Goal: Book appointment/travel/reservation

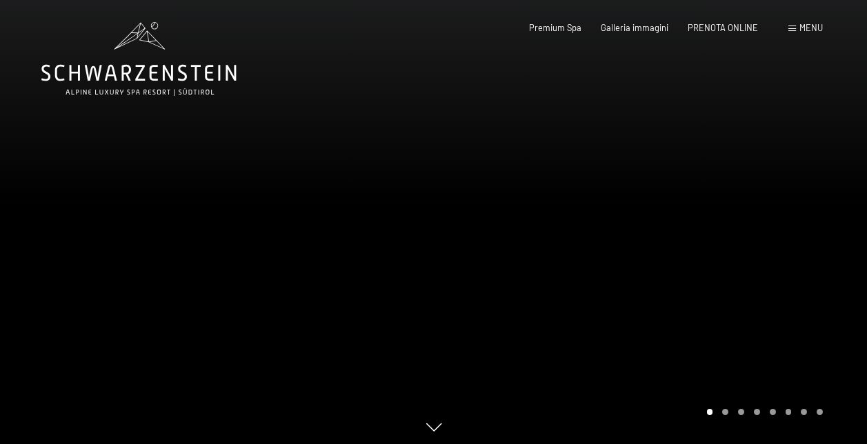
click at [758, 215] on div at bounding box center [651, 224] width 434 height 448
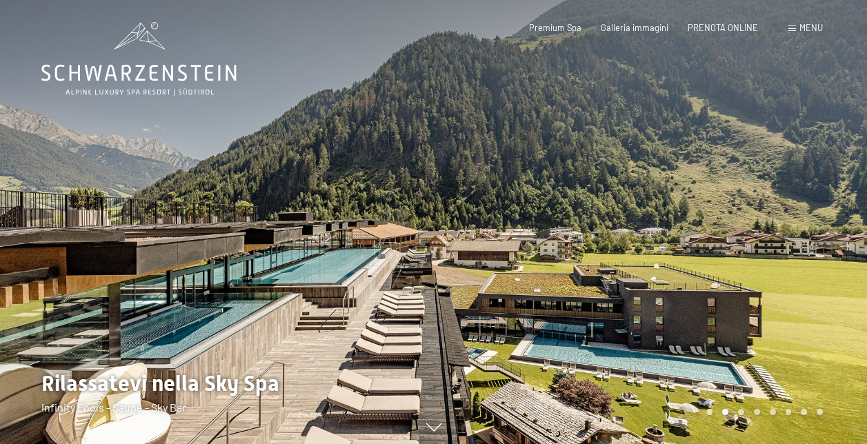
click at [758, 215] on div at bounding box center [651, 224] width 434 height 448
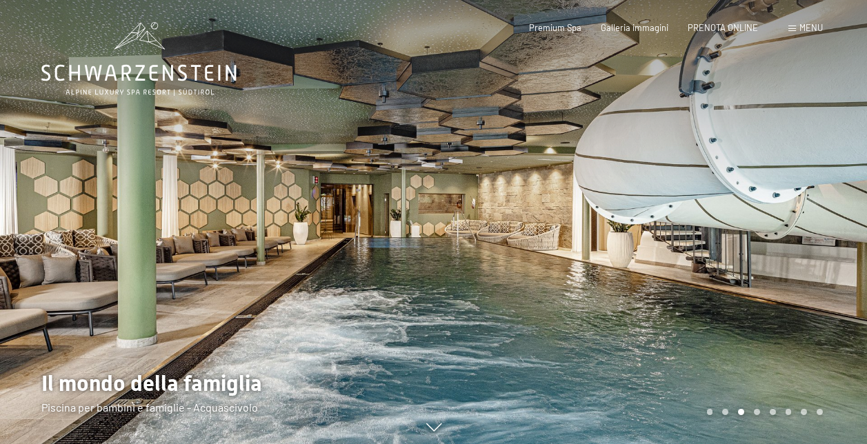
click at [758, 215] on div at bounding box center [651, 224] width 434 height 448
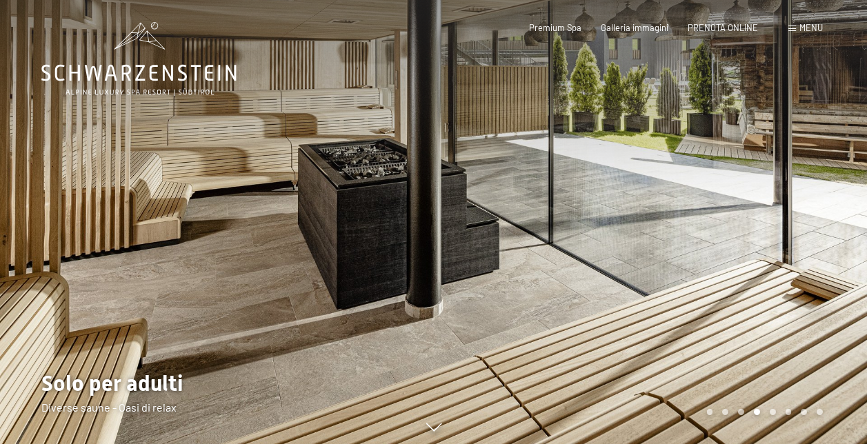
click at [758, 215] on div at bounding box center [651, 224] width 434 height 448
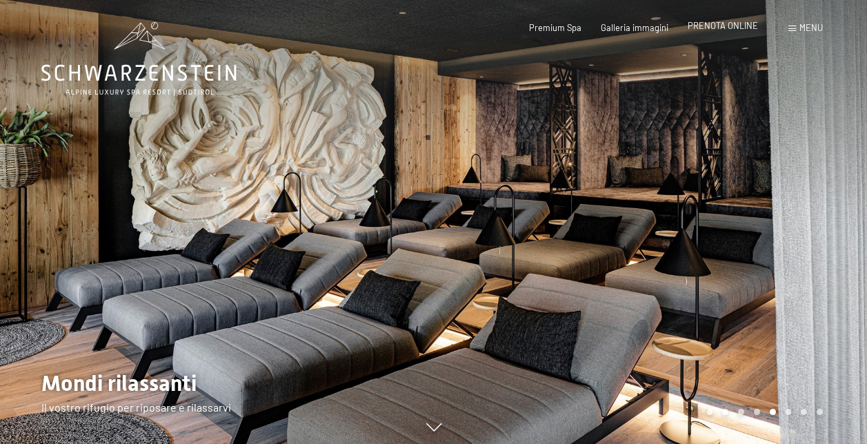
click at [720, 24] on span "PRENOTA ONLINE" at bounding box center [722, 25] width 70 height 11
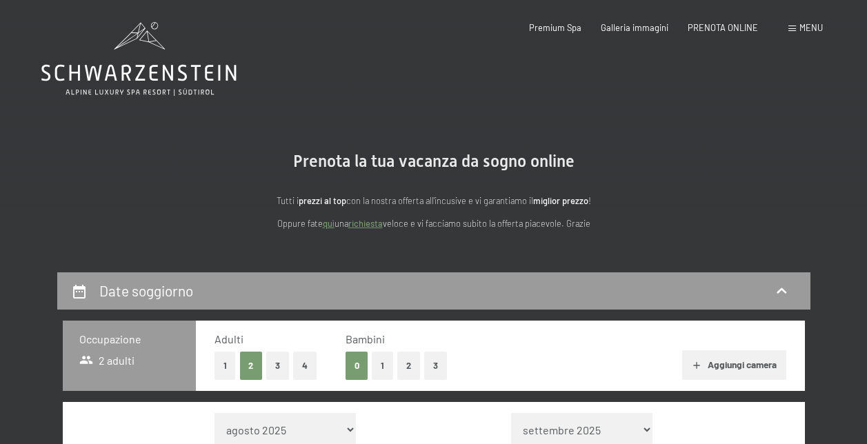
scroll to position [2, 0]
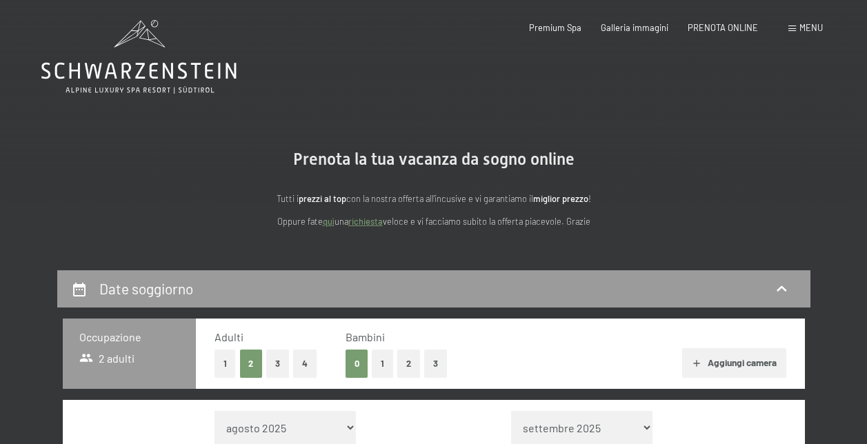
click at [283, 432] on select "agosto 2025 settembre 2025 ottobre 2025 novembre 2025 dicembre 2025 gennaio 202…" at bounding box center [284, 427] width 141 height 33
drag, startPoint x: 850, startPoint y: 316, endPoint x: 842, endPoint y: 219, distance: 97.6
drag, startPoint x: 842, startPoint y: 219, endPoint x: 725, endPoint y: 171, distance: 126.1
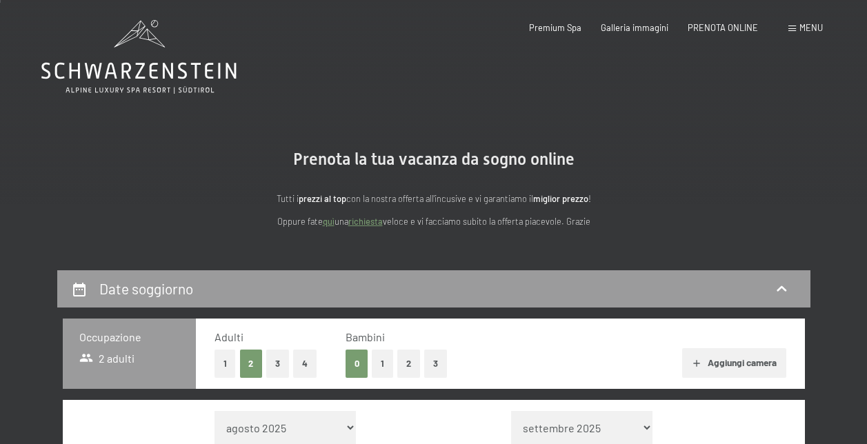
click at [725, 171] on div "Prenota la tua vacanza da sogno online Tutti i prezzi al top con la nostra offe…" at bounding box center [434, 189] width 634 height 79
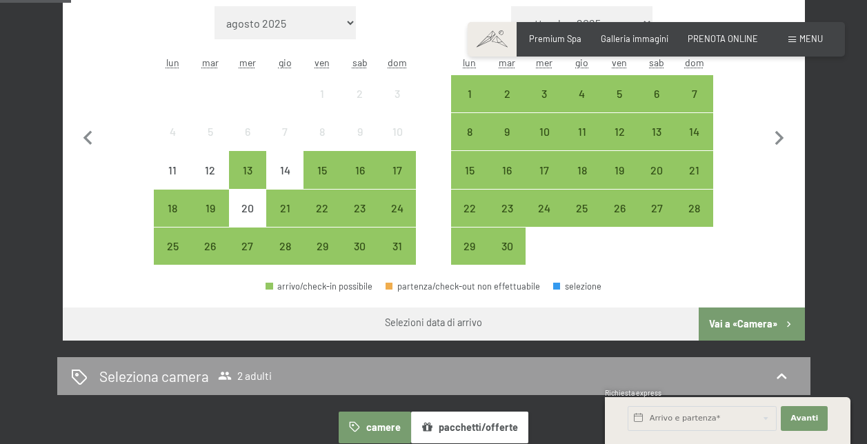
scroll to position [416, 0]
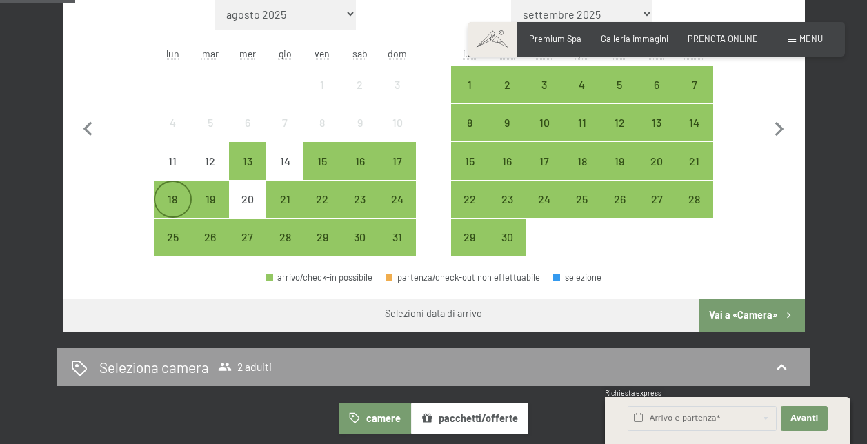
click at [175, 195] on div "18" at bounding box center [172, 211] width 34 height 34
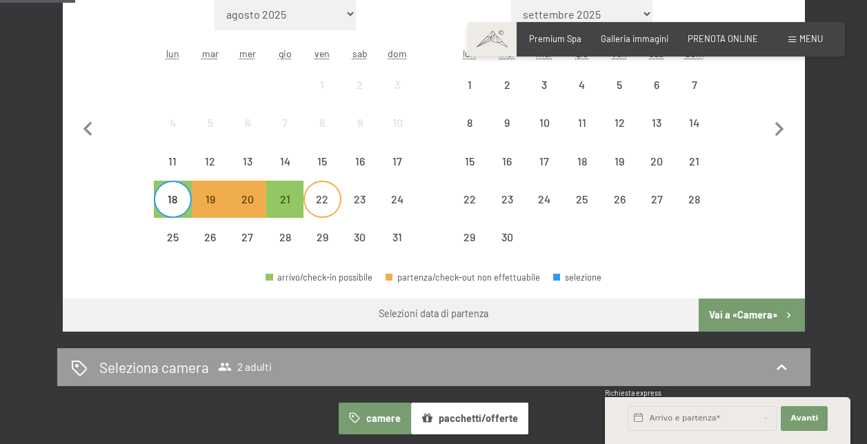
click at [327, 202] on div "22" at bounding box center [322, 211] width 34 height 34
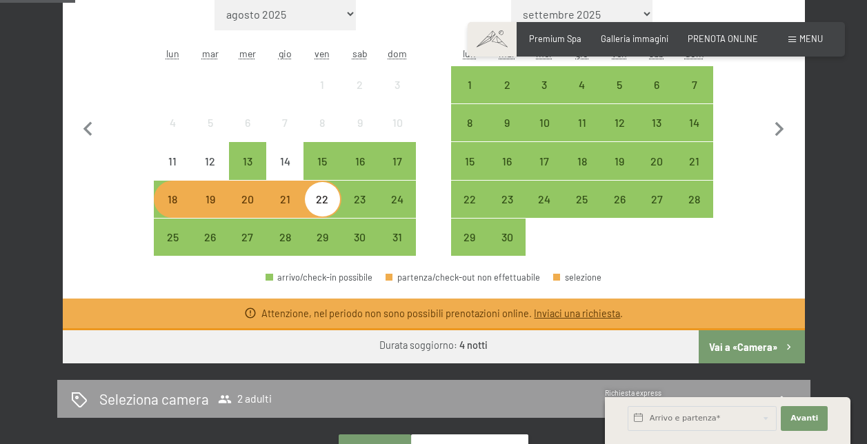
click at [174, 210] on div "18" at bounding box center [172, 211] width 34 height 34
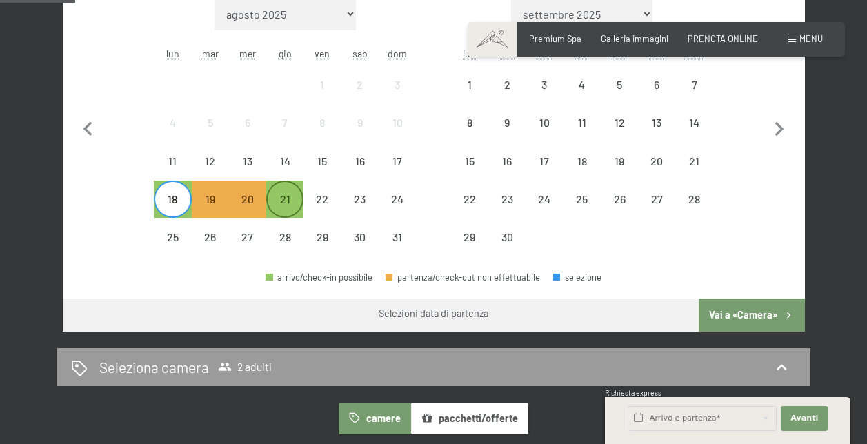
click at [290, 204] on div "21" at bounding box center [284, 211] width 34 height 34
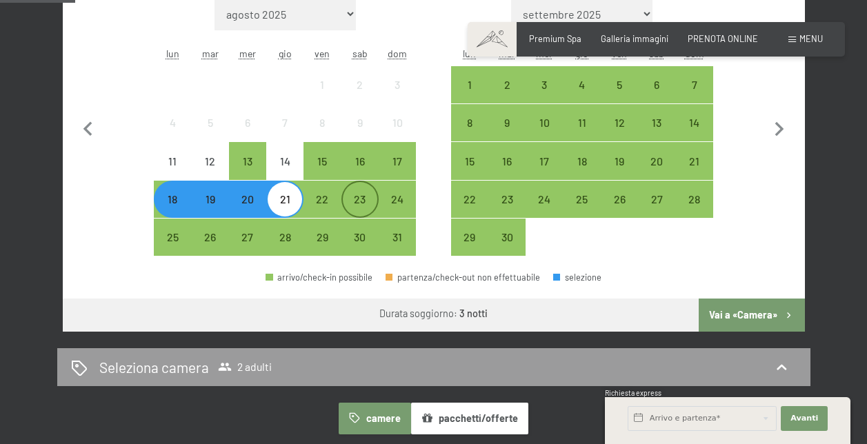
click at [363, 194] on div "23" at bounding box center [360, 211] width 34 height 34
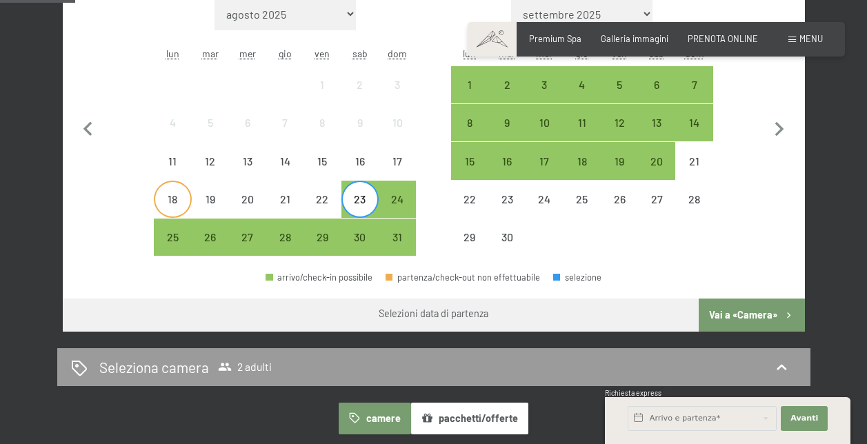
click at [179, 192] on div "18" at bounding box center [172, 199] width 34 height 34
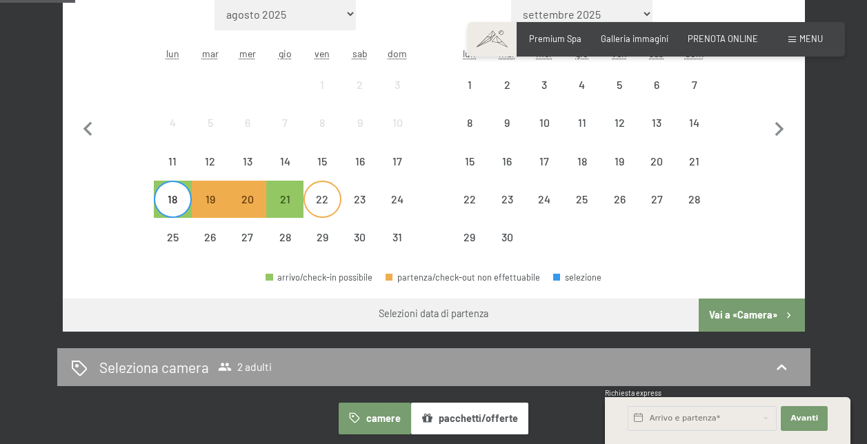
click at [335, 201] on div "22" at bounding box center [322, 211] width 34 height 34
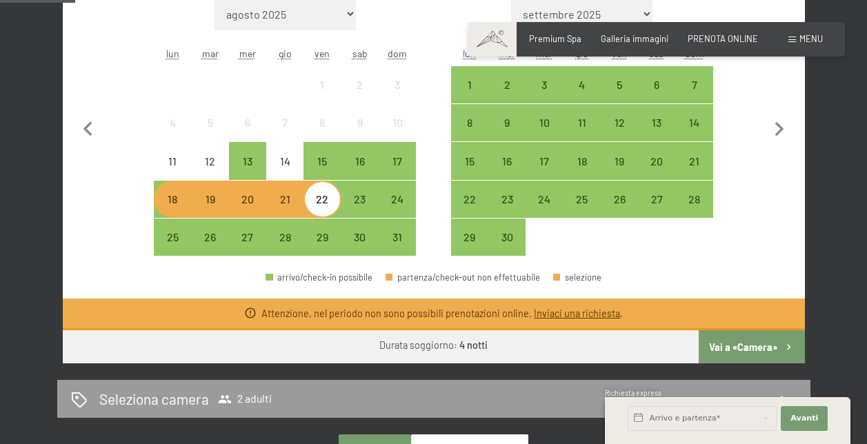
click at [168, 202] on div "18" at bounding box center [172, 211] width 34 height 34
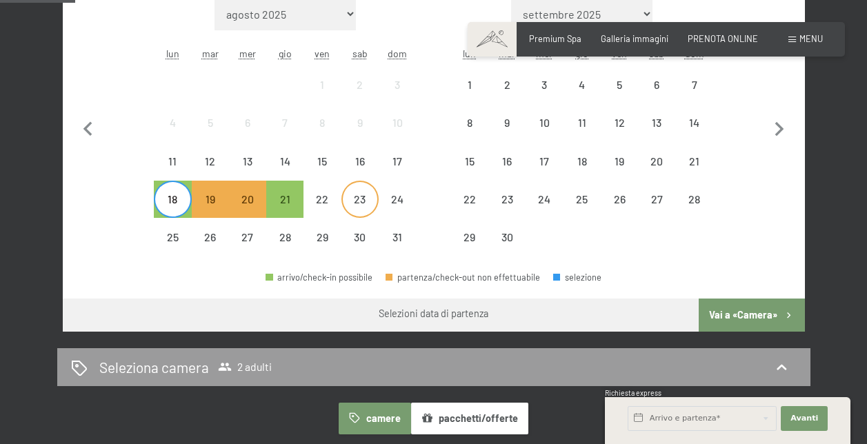
click at [358, 203] on div "23" at bounding box center [360, 211] width 34 height 34
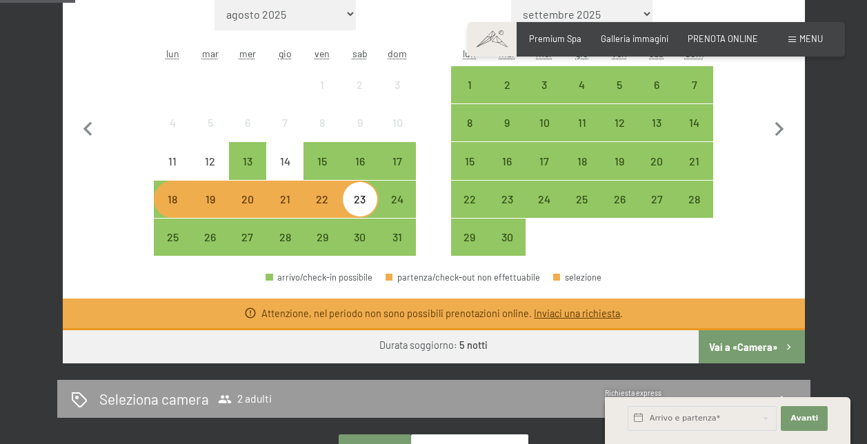
click at [164, 205] on div "18" at bounding box center [172, 211] width 34 height 34
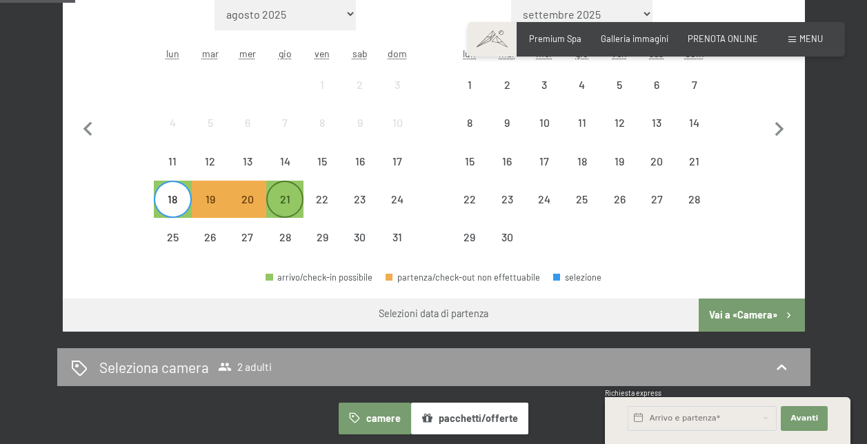
click at [292, 199] on div "21" at bounding box center [284, 211] width 34 height 34
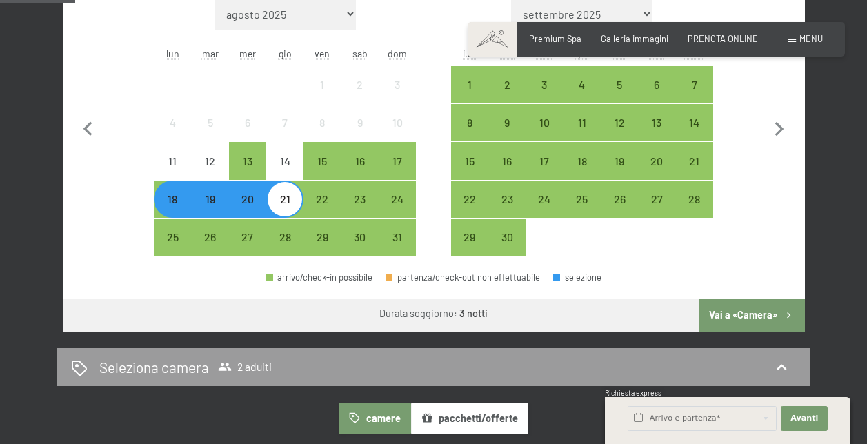
click at [746, 305] on button "Vai a «Camera»" at bounding box center [750, 315] width 105 height 33
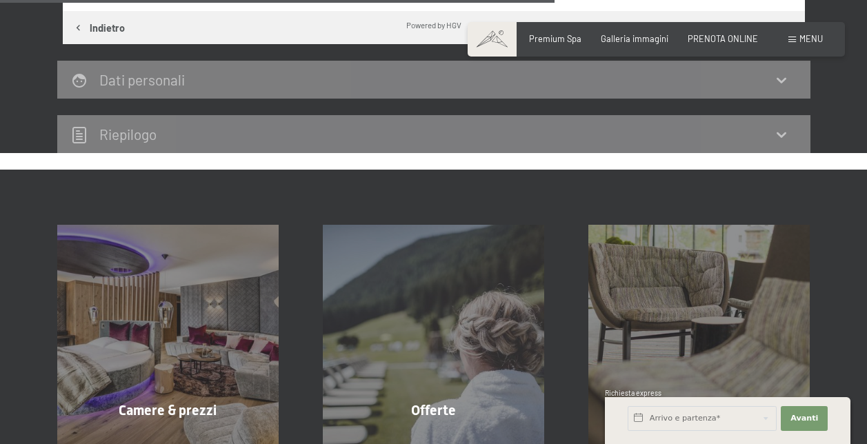
scroll to position [906, 0]
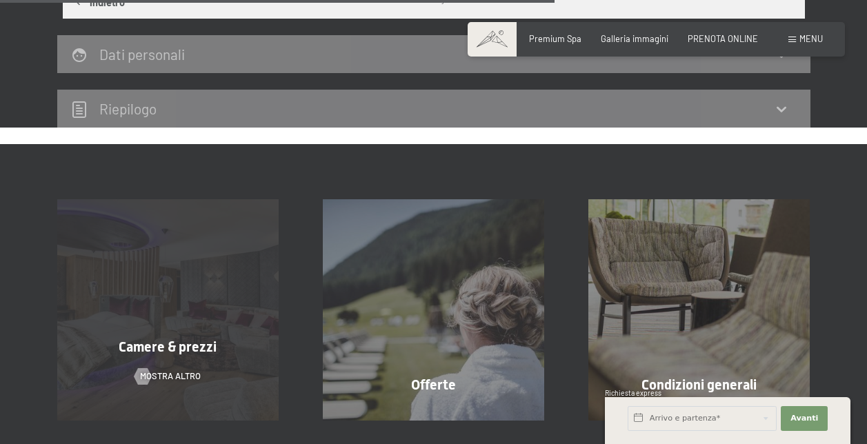
click at [156, 345] on span "Camere & prezzi" at bounding box center [168, 346] width 98 height 17
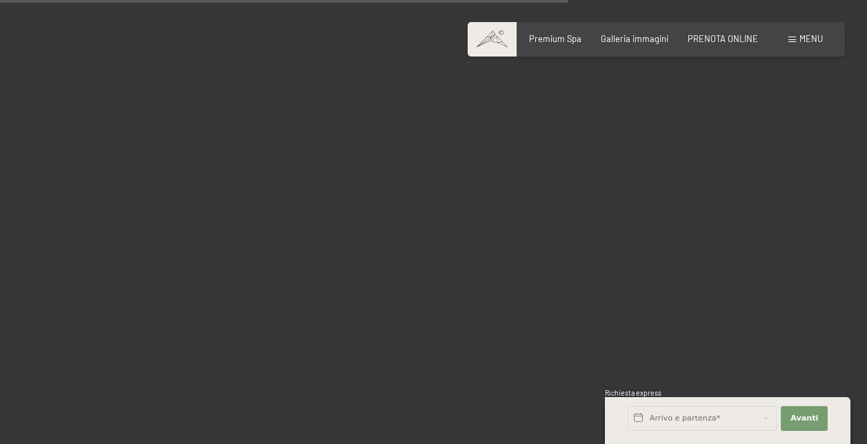
scroll to position [2316, 0]
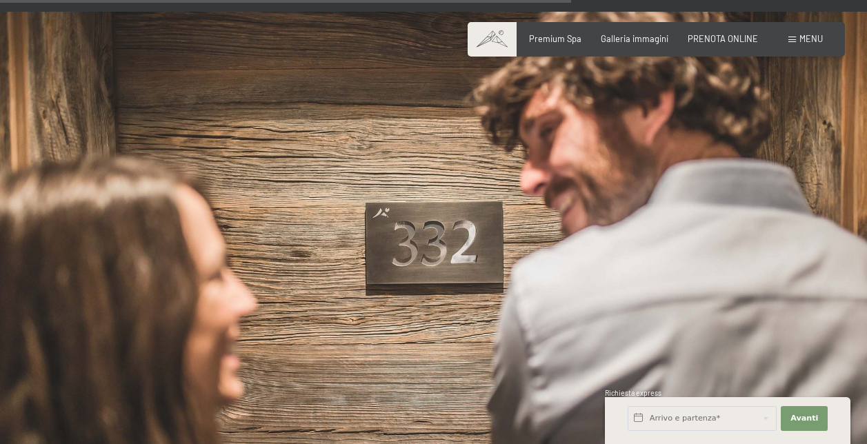
click at [547, 45] on div "Premium Spa Galleria immagini PRENOTA ONLINE" at bounding box center [632, 39] width 287 height 12
click at [555, 37] on span "Premium Spa" at bounding box center [555, 36] width 52 height 11
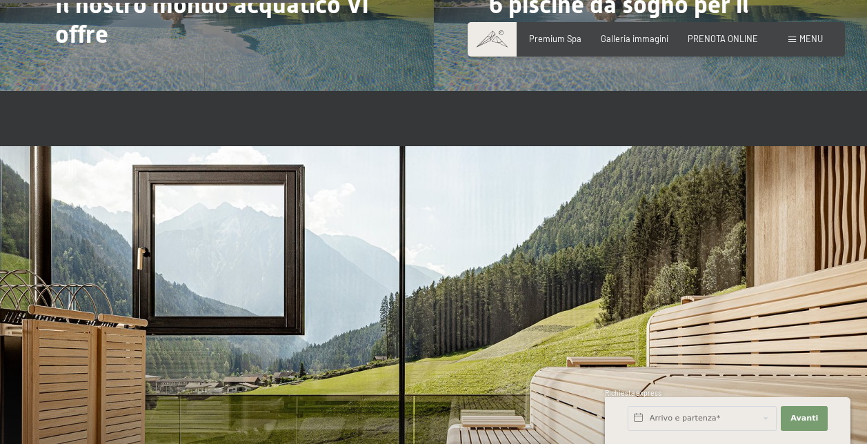
scroll to position [2840, 0]
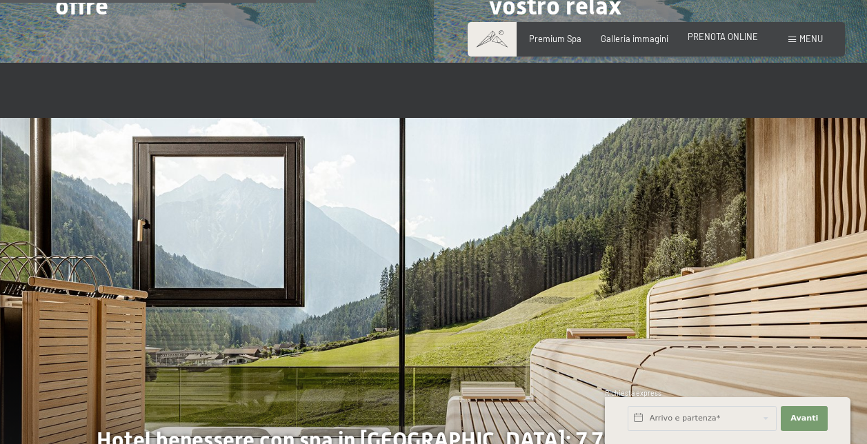
click at [747, 40] on span "PRENOTA ONLINE" at bounding box center [722, 36] width 70 height 11
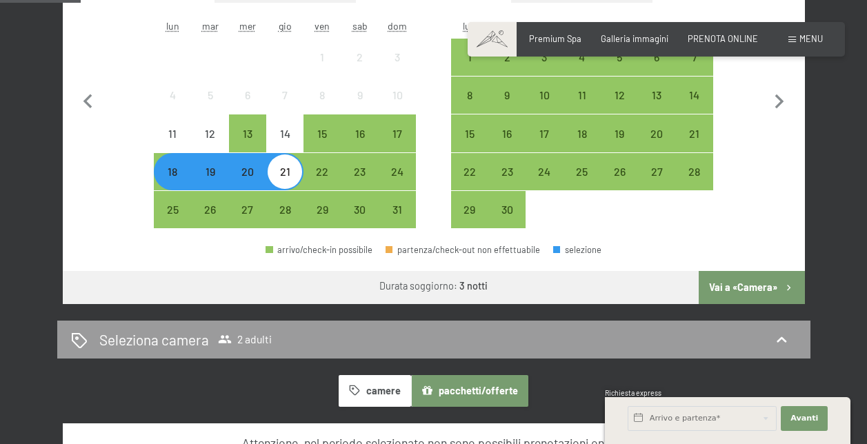
click at [487, 391] on button "pacchetti/offerte" at bounding box center [469, 391] width 117 height 32
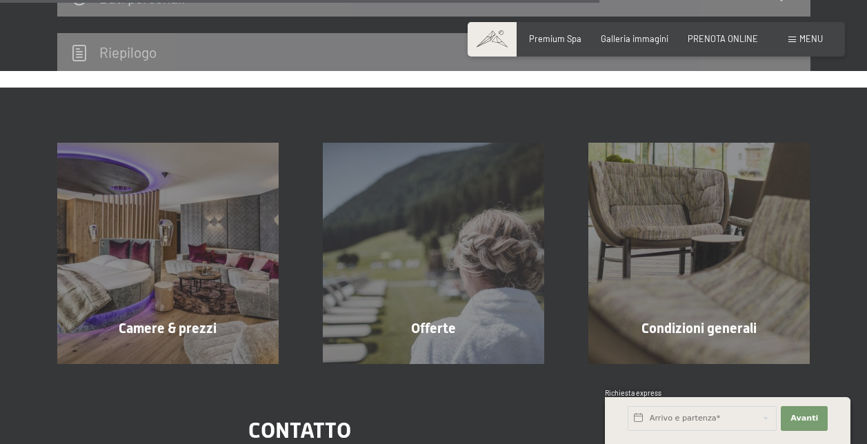
scroll to position [1022, 0]
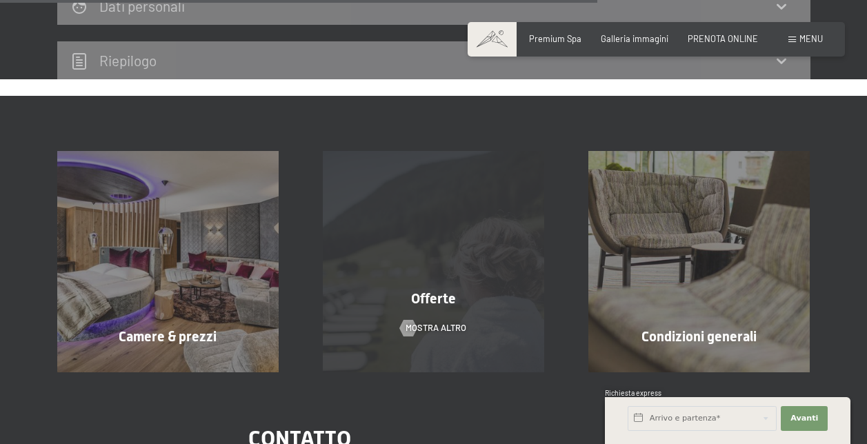
click at [427, 285] on div "Offerte mostra altro" at bounding box center [433, 261] width 265 height 221
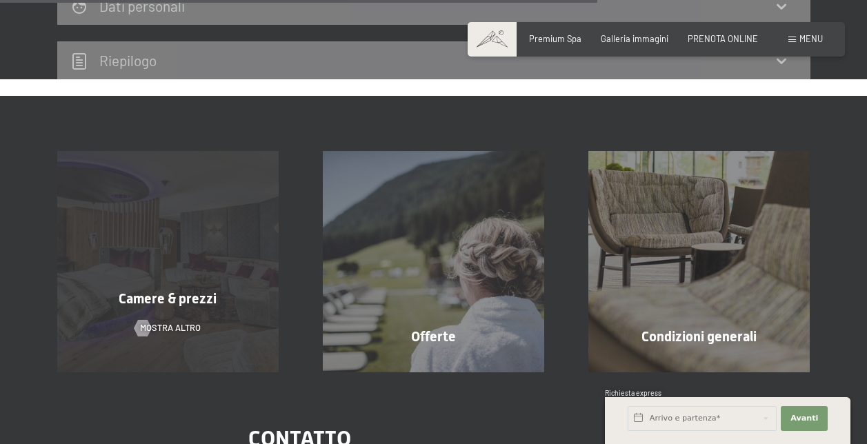
click at [198, 321] on div "Camere & prezzi mostra altro" at bounding box center [167, 261] width 265 height 221
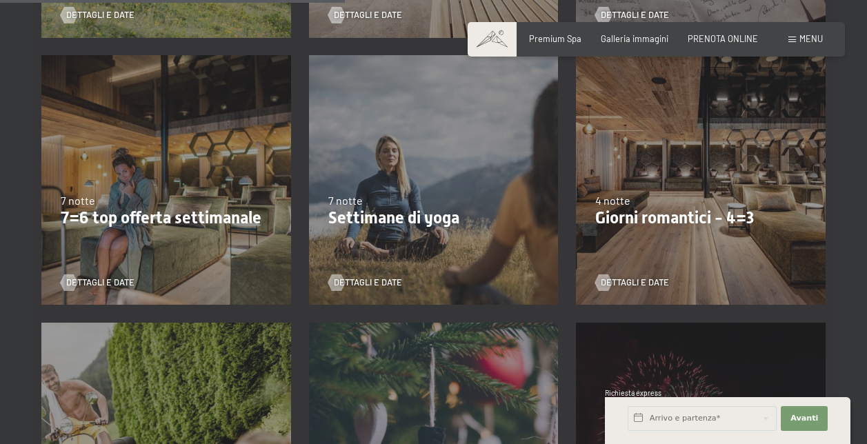
scroll to position [800, 0]
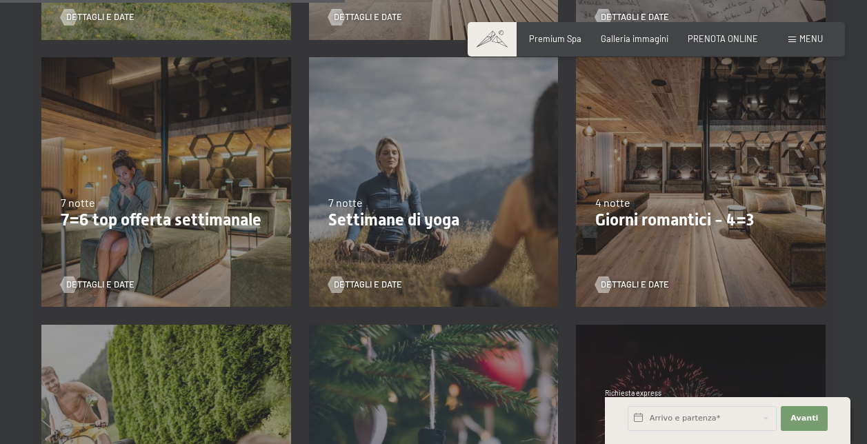
click at [721, 223] on p "Giorni romantici - 4=3" at bounding box center [700, 220] width 211 height 20
click at [618, 279] on span "Dettagli e Date" at bounding box center [648, 285] width 68 height 12
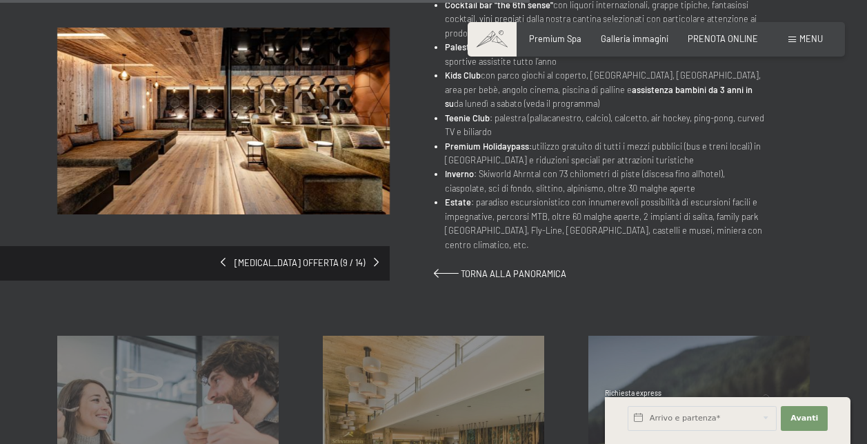
scroll to position [800, 0]
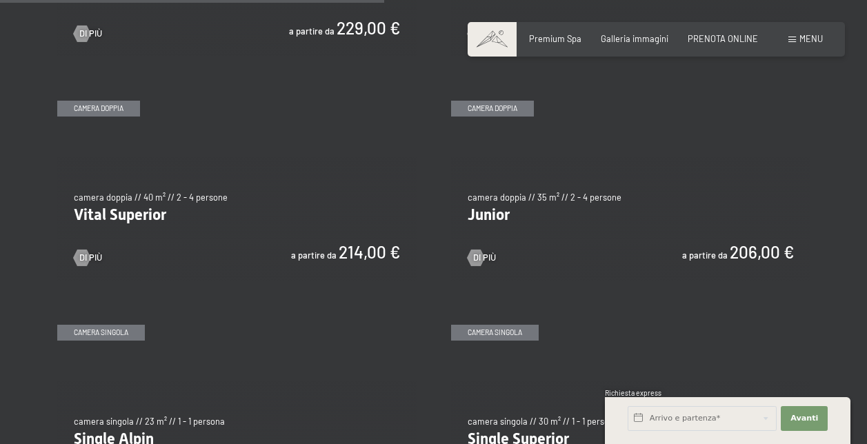
scroll to position [1572, 0]
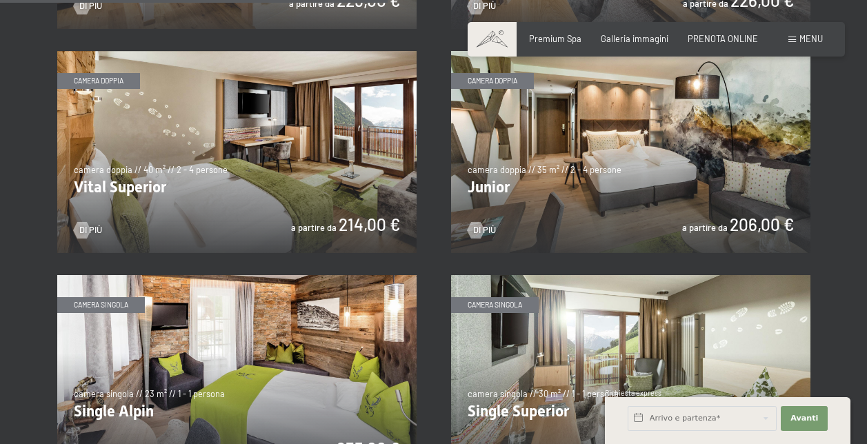
click at [696, 176] on img at bounding box center [630, 152] width 359 height 202
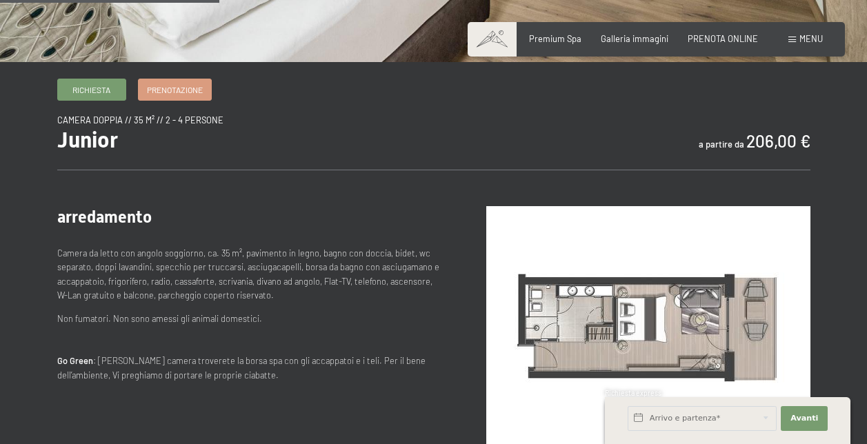
scroll to position [414, 0]
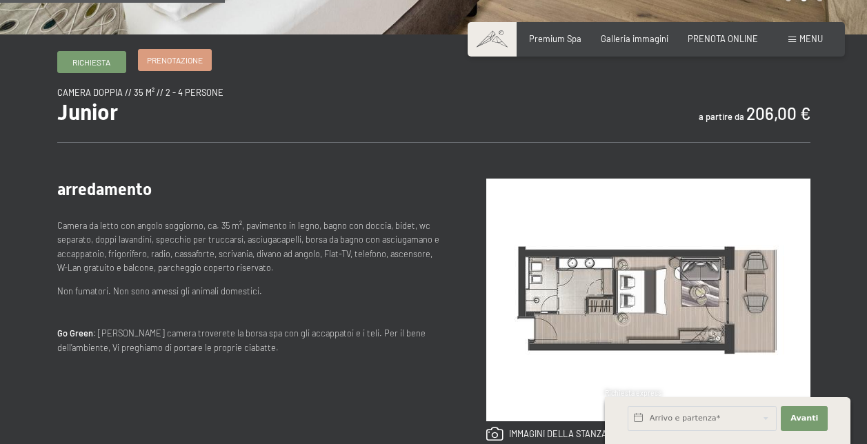
click at [189, 52] on link "Prenotazione" at bounding box center [175, 60] width 72 height 21
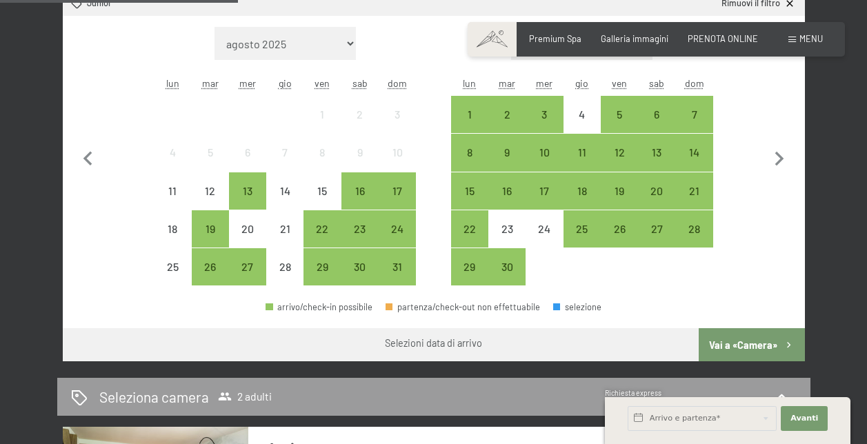
scroll to position [414, 0]
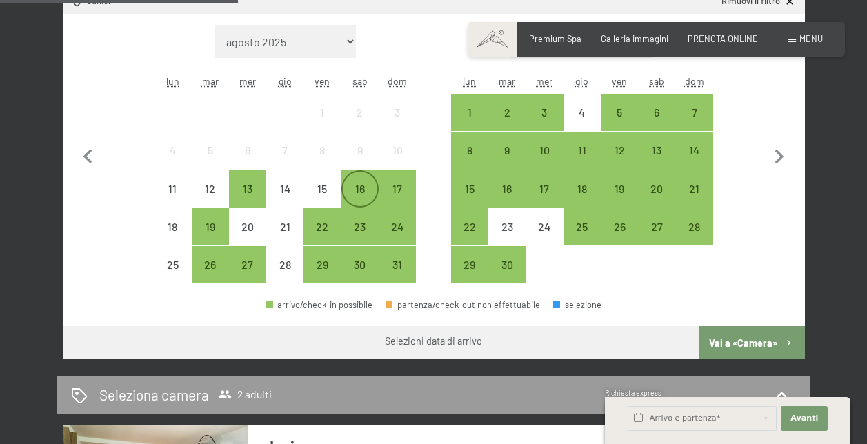
click at [357, 183] on div "16" at bounding box center [360, 200] width 34 height 34
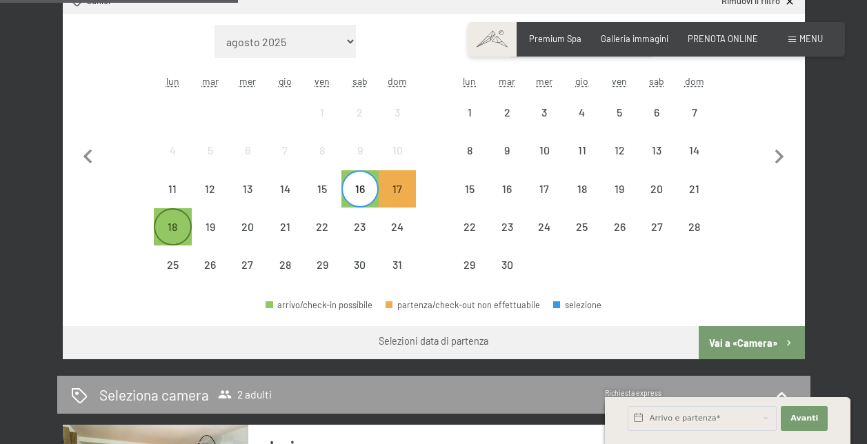
click at [176, 217] on div "18" at bounding box center [172, 227] width 34 height 34
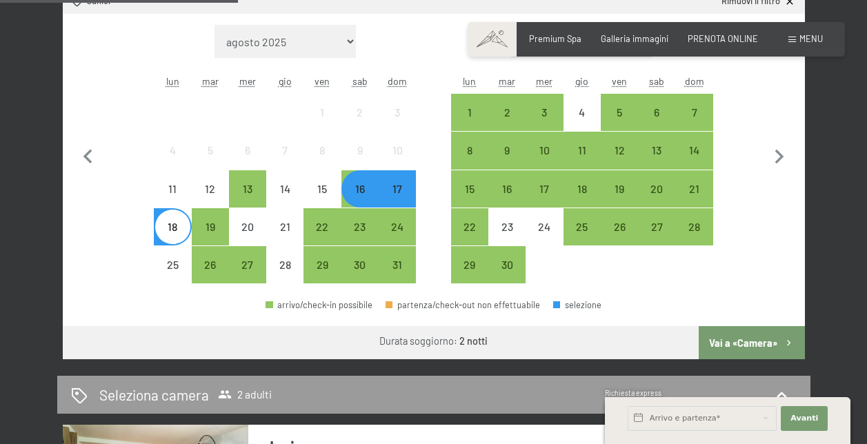
click at [732, 343] on button "Vai a «Camera»" at bounding box center [750, 342] width 105 height 33
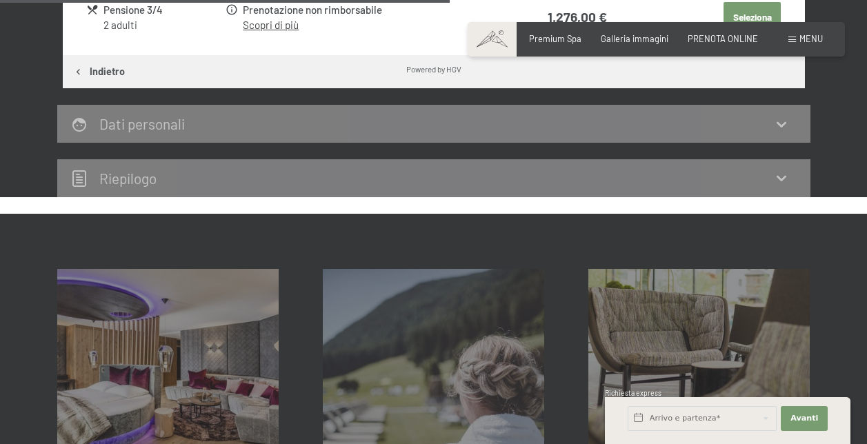
scroll to position [658, 0]
